Goal: Task Accomplishment & Management: Use online tool/utility

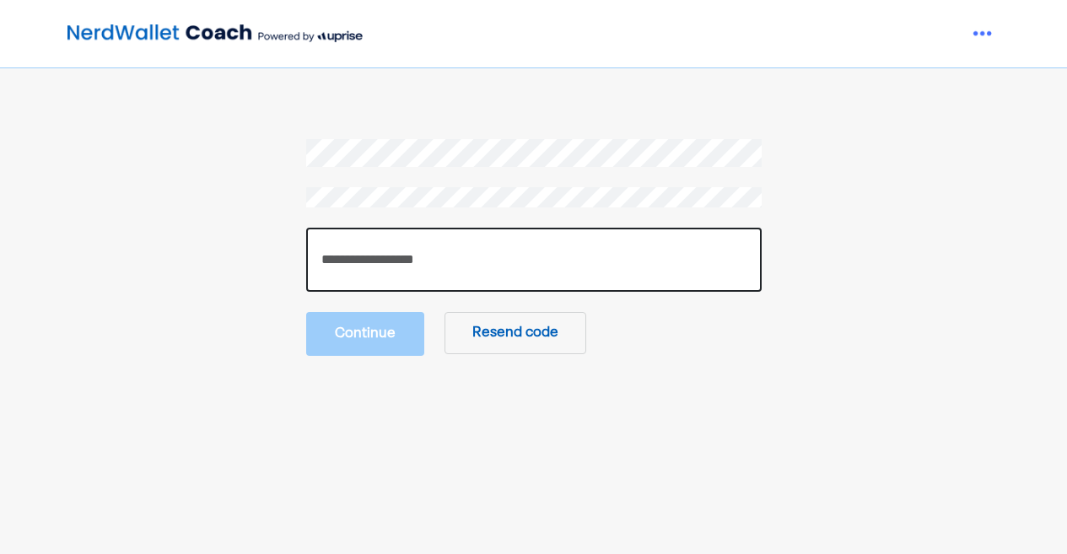
click at [530, 259] on input "number" at bounding box center [533, 260] width 455 height 64
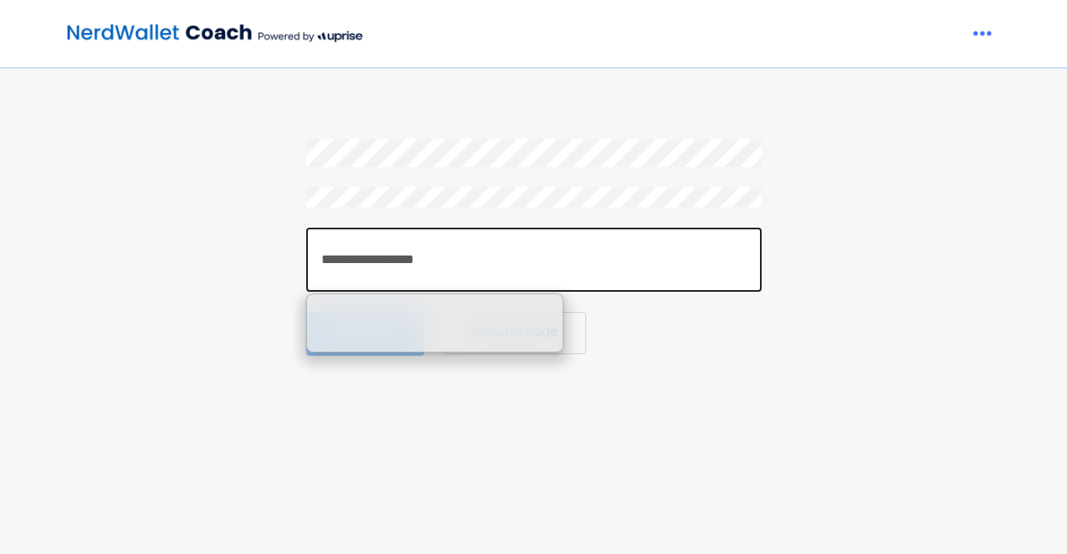
click at [412, 266] on input "number" at bounding box center [533, 260] width 455 height 64
paste input "******"
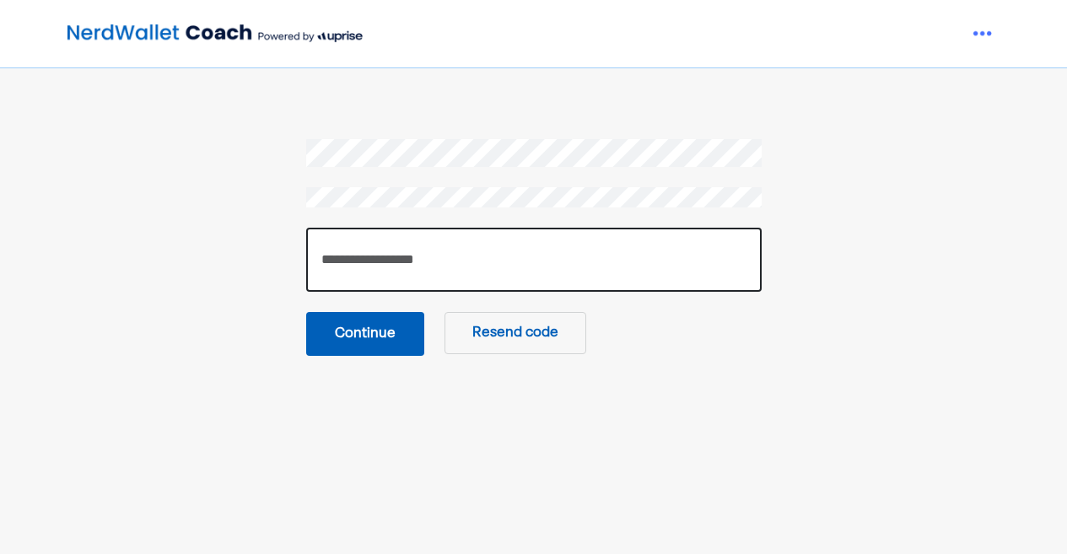
type input "******"
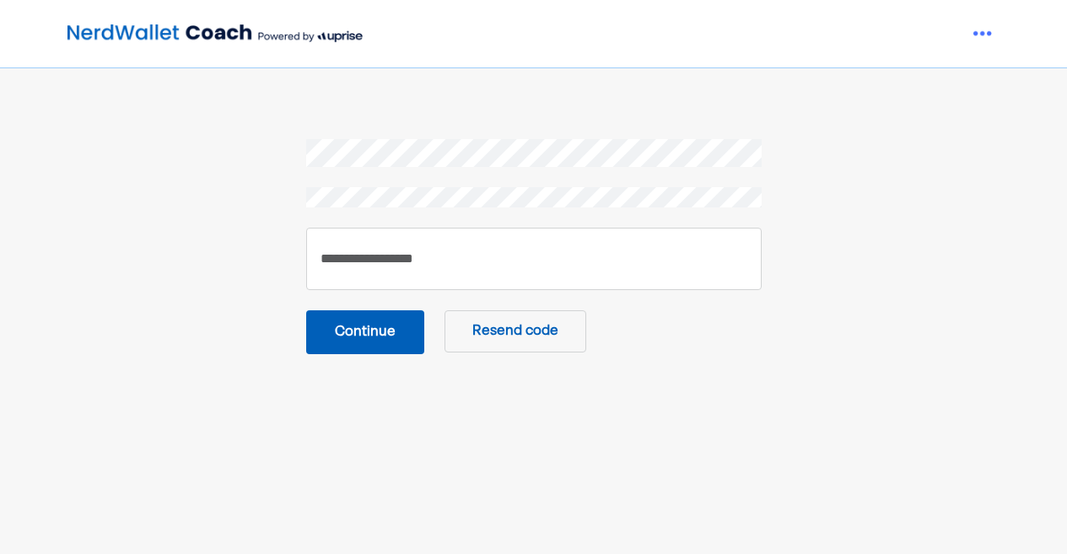
click at [378, 346] on button "Continue" at bounding box center [365, 332] width 118 height 44
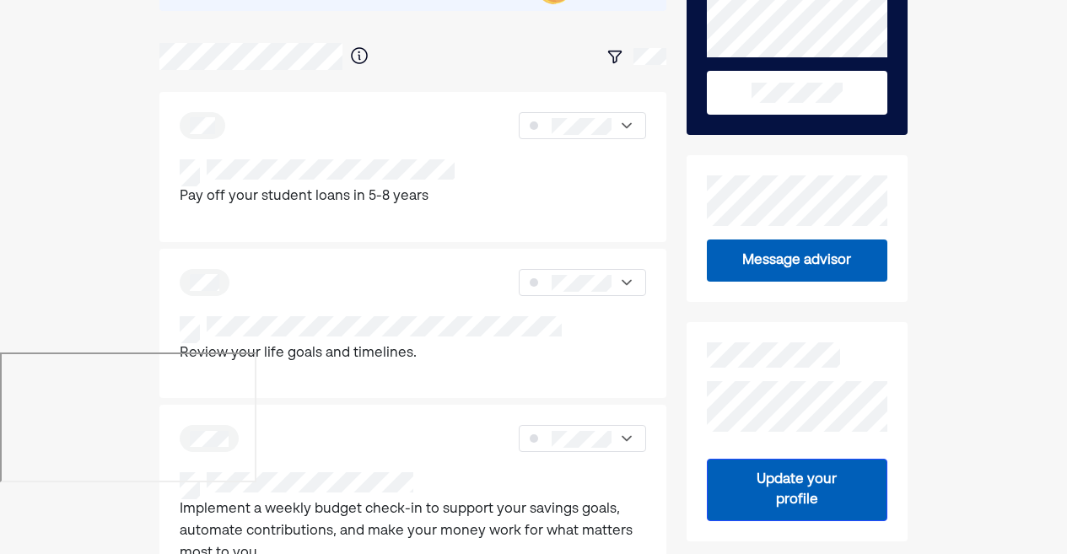
scroll to position [205, 0]
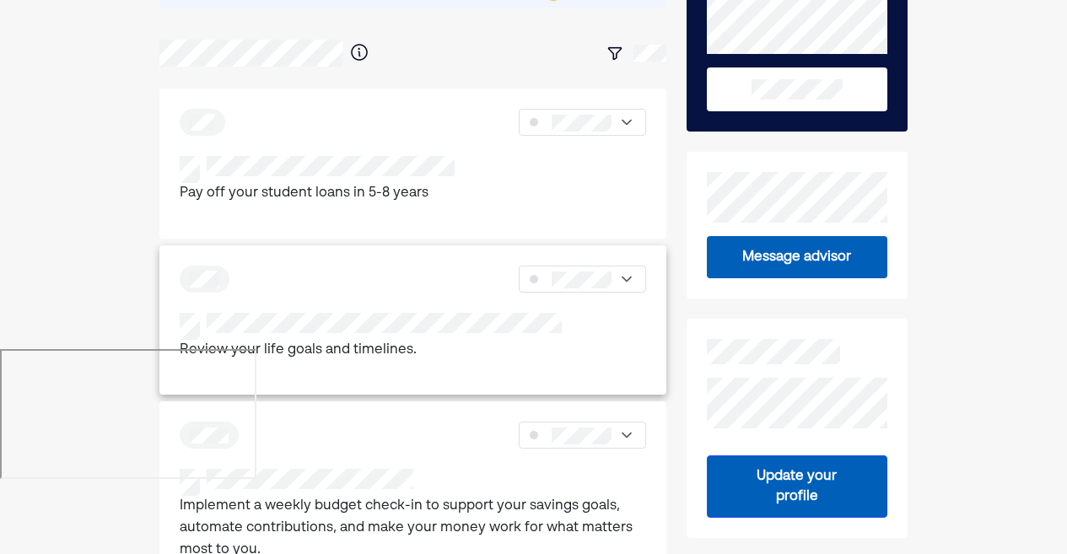
click at [460, 335] on div at bounding box center [370, 326] width 381 height 27
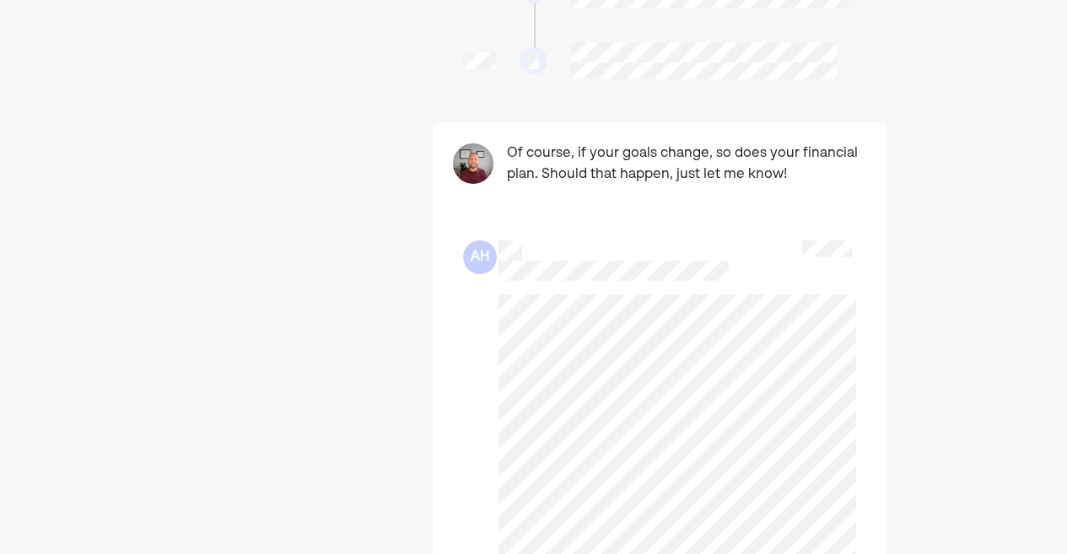
scroll to position [1143, 0]
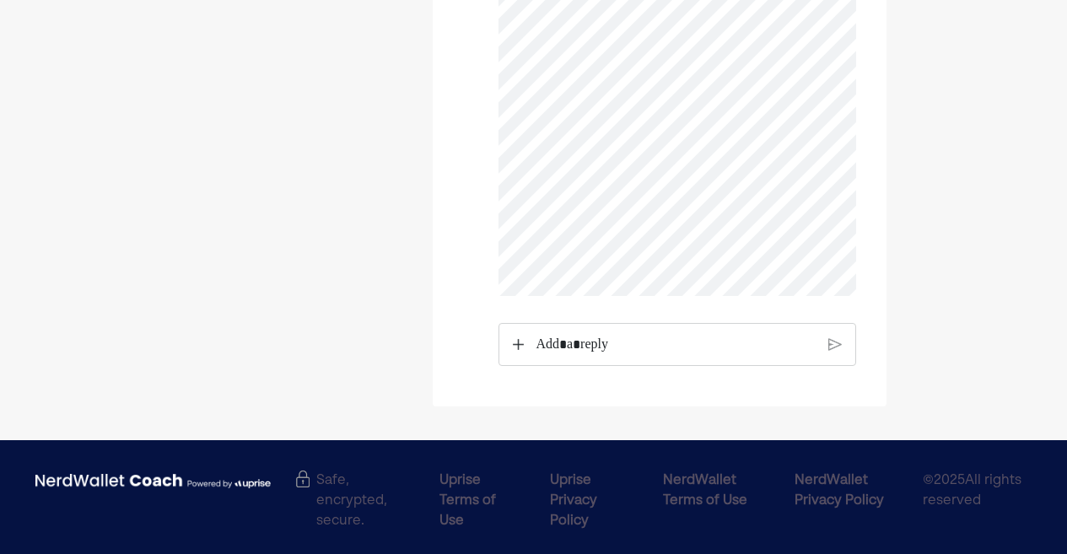
click at [599, 334] on p "Rich Text Editor. Editing area: main" at bounding box center [675, 345] width 280 height 22
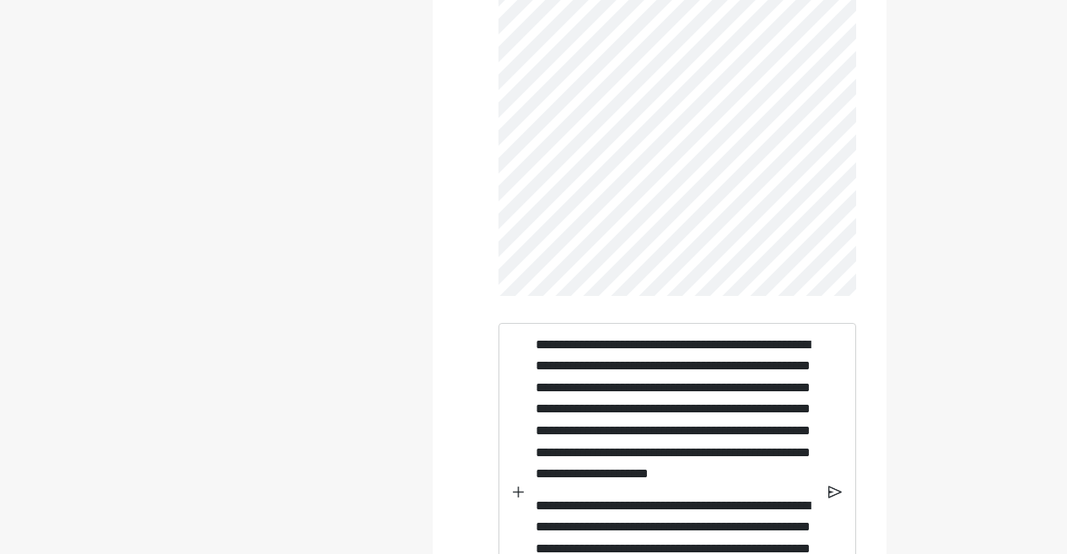
scroll to position [1977, 0]
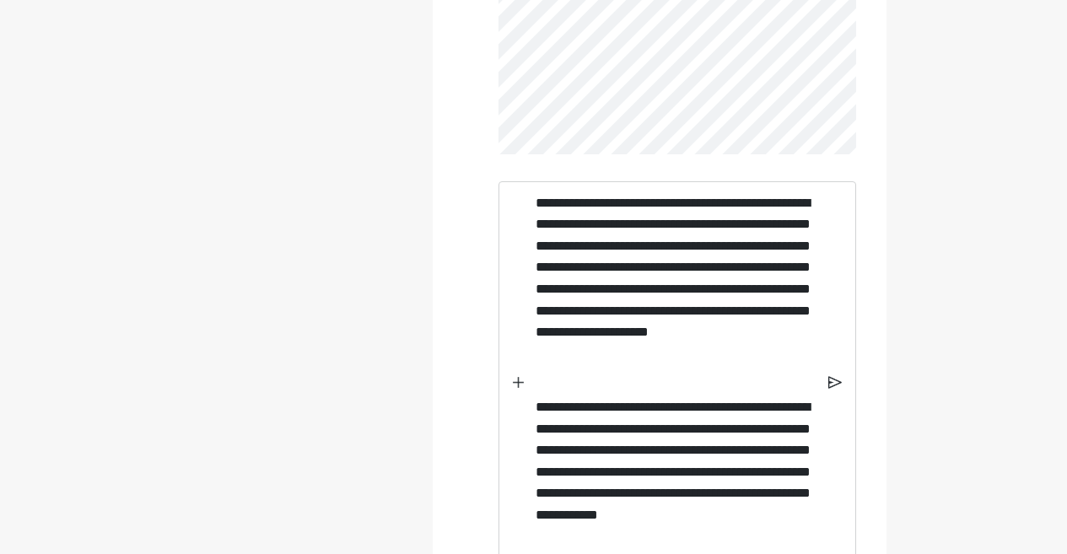
click at [831, 375] on img at bounding box center [835, 382] width 14 height 15
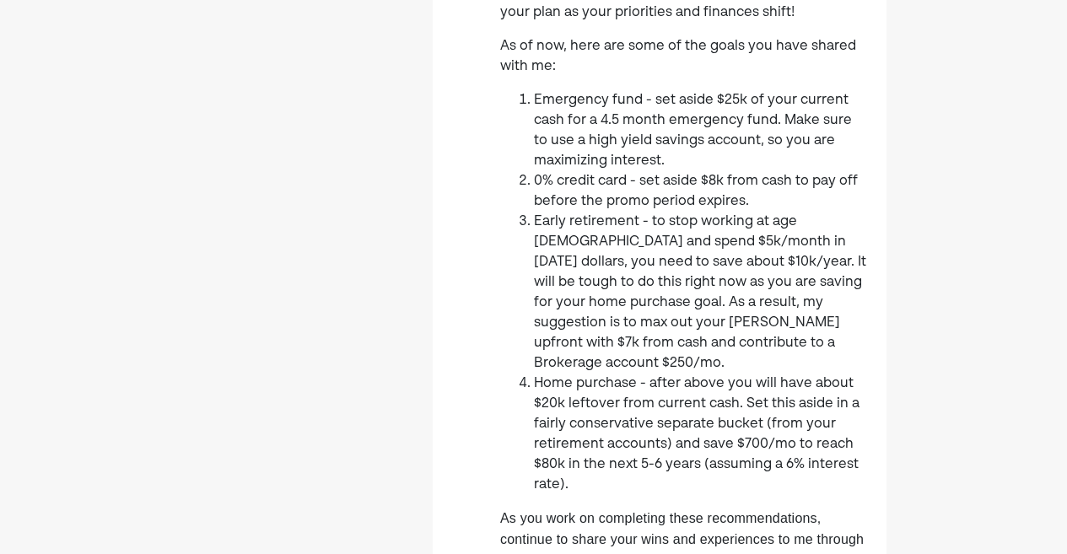
scroll to position [0, 0]
